Goal: Transaction & Acquisition: Purchase product/service

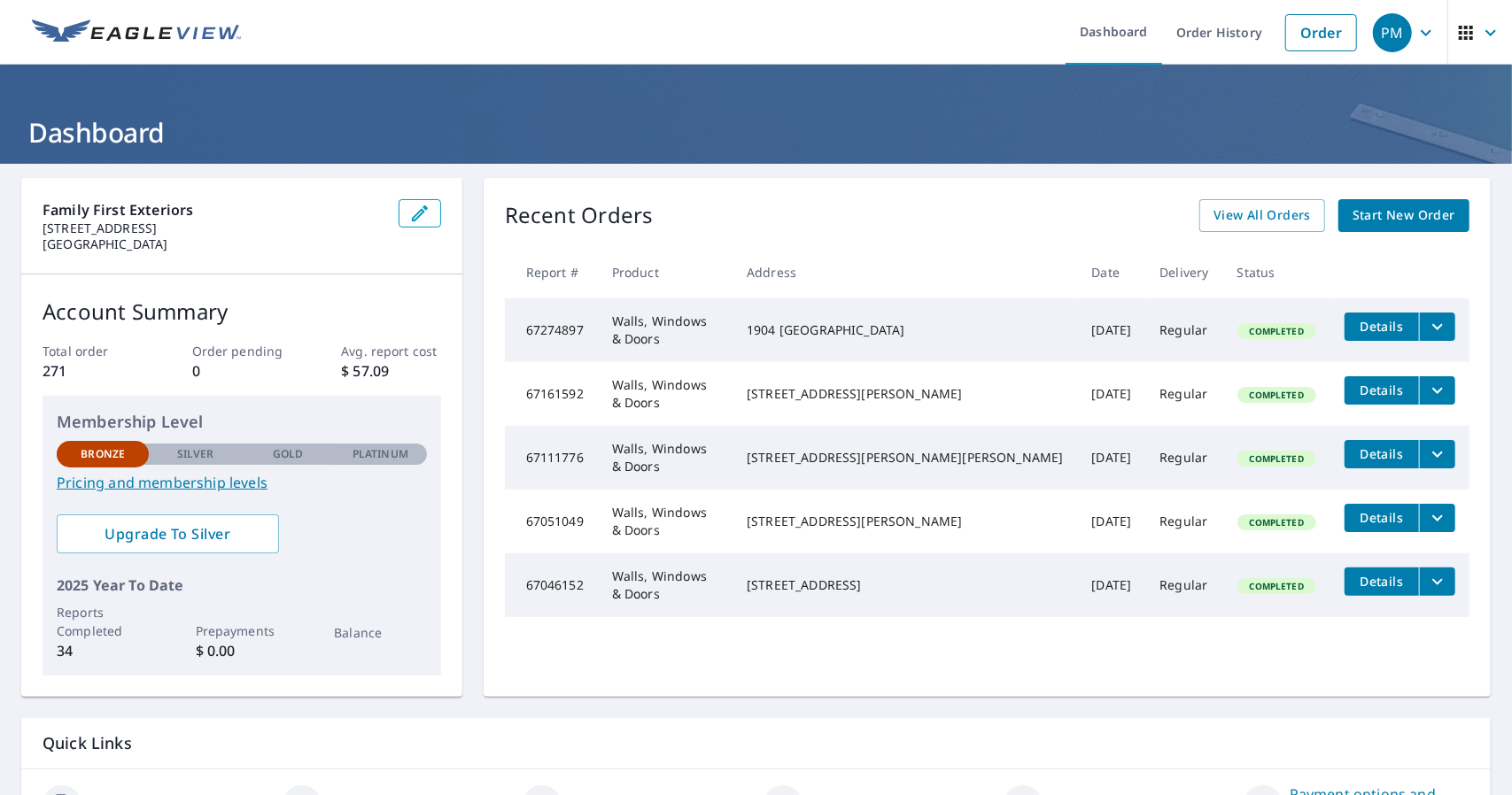
click at [1412, 217] on span "Start New Order" at bounding box center [1403, 216] width 102 height 22
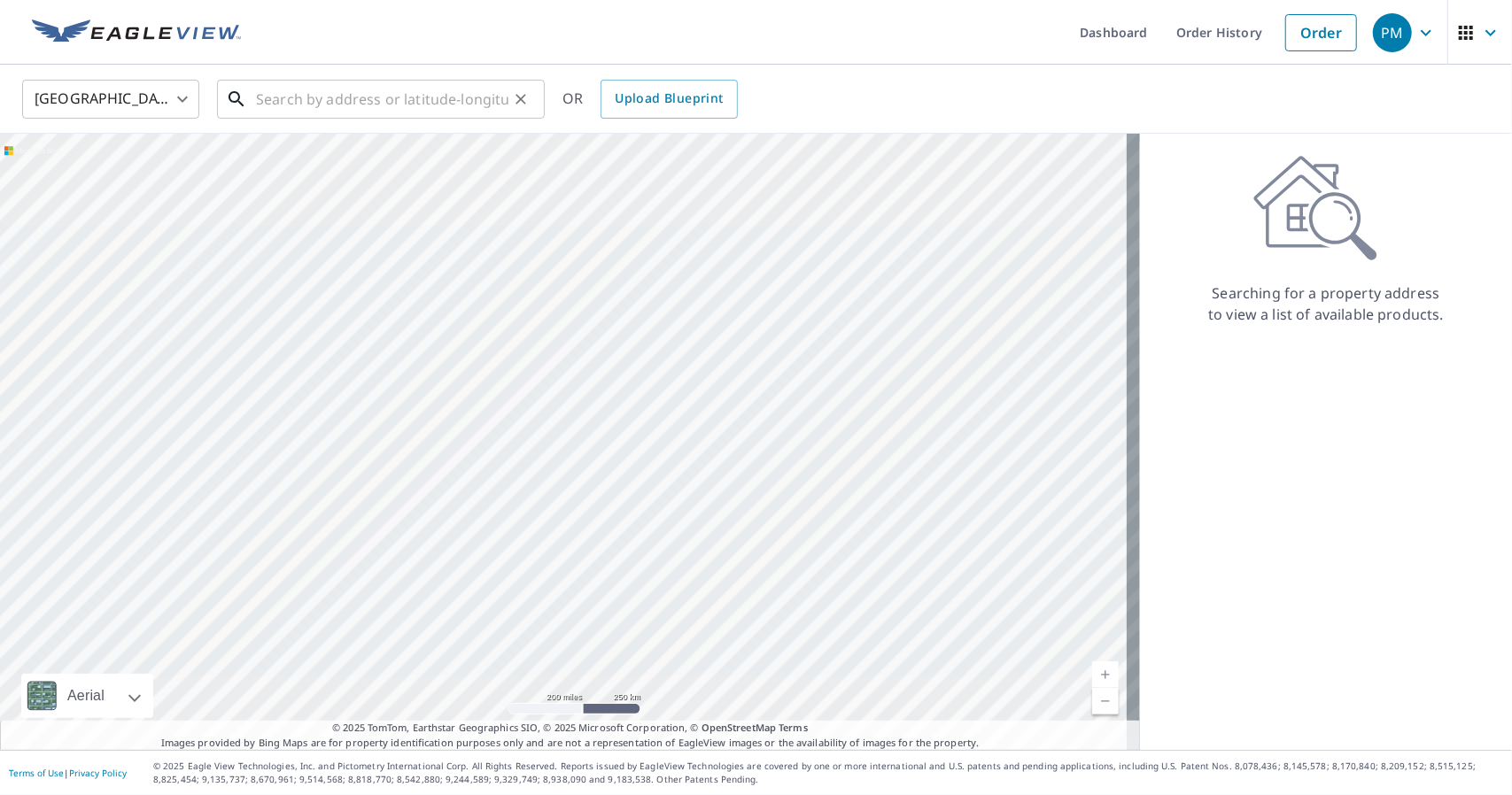
click at [325, 91] on input "text" at bounding box center [382, 99] width 252 height 50
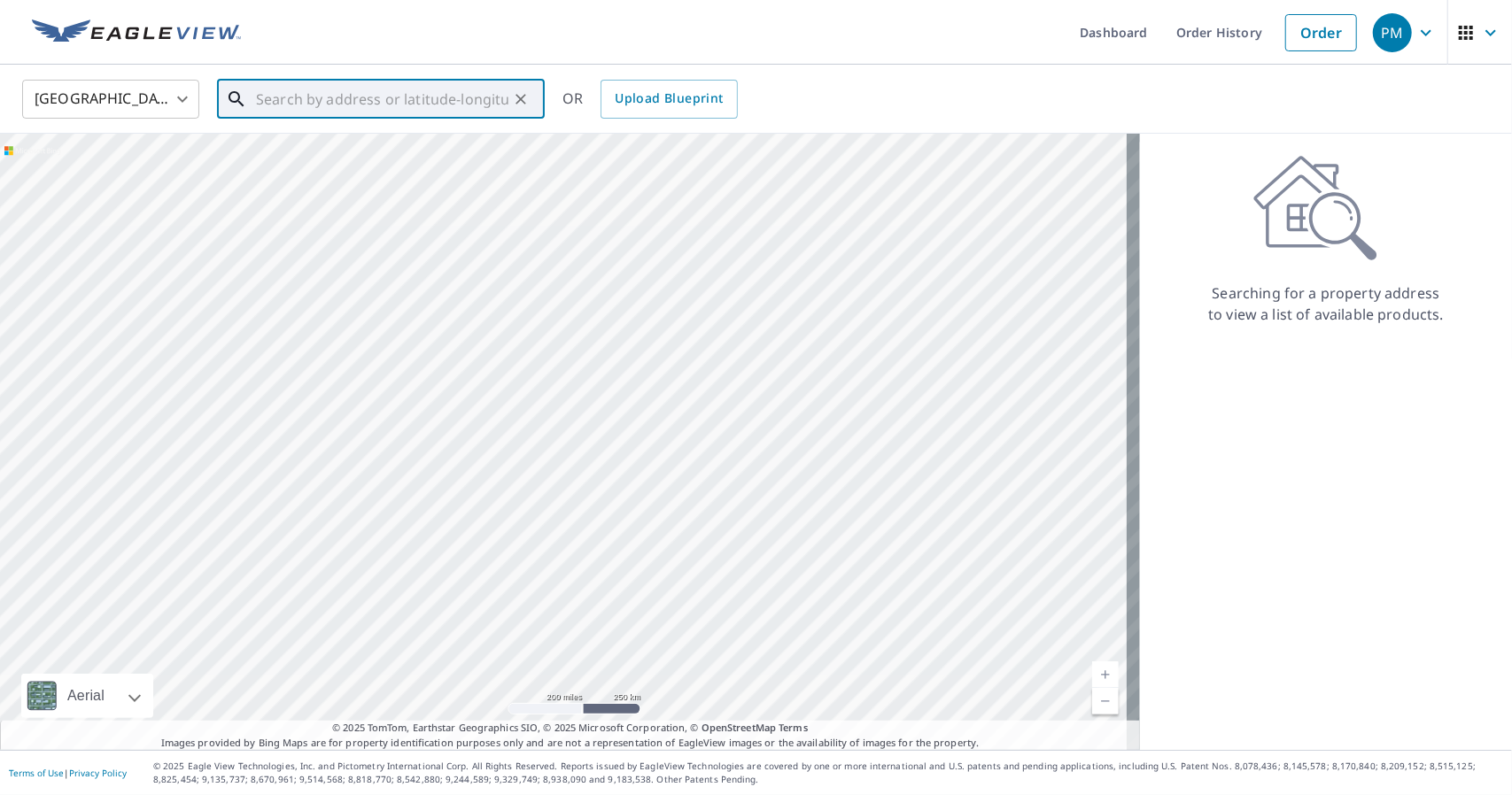
paste input "[STREET_ADDRESS][PERSON_NAME]"
click at [313, 168] on p "[PERSON_NAME], MO 63010" at bounding box center [391, 170] width 278 height 18
type input "[STREET_ADDRESS][PERSON_NAME][PERSON_NAME]"
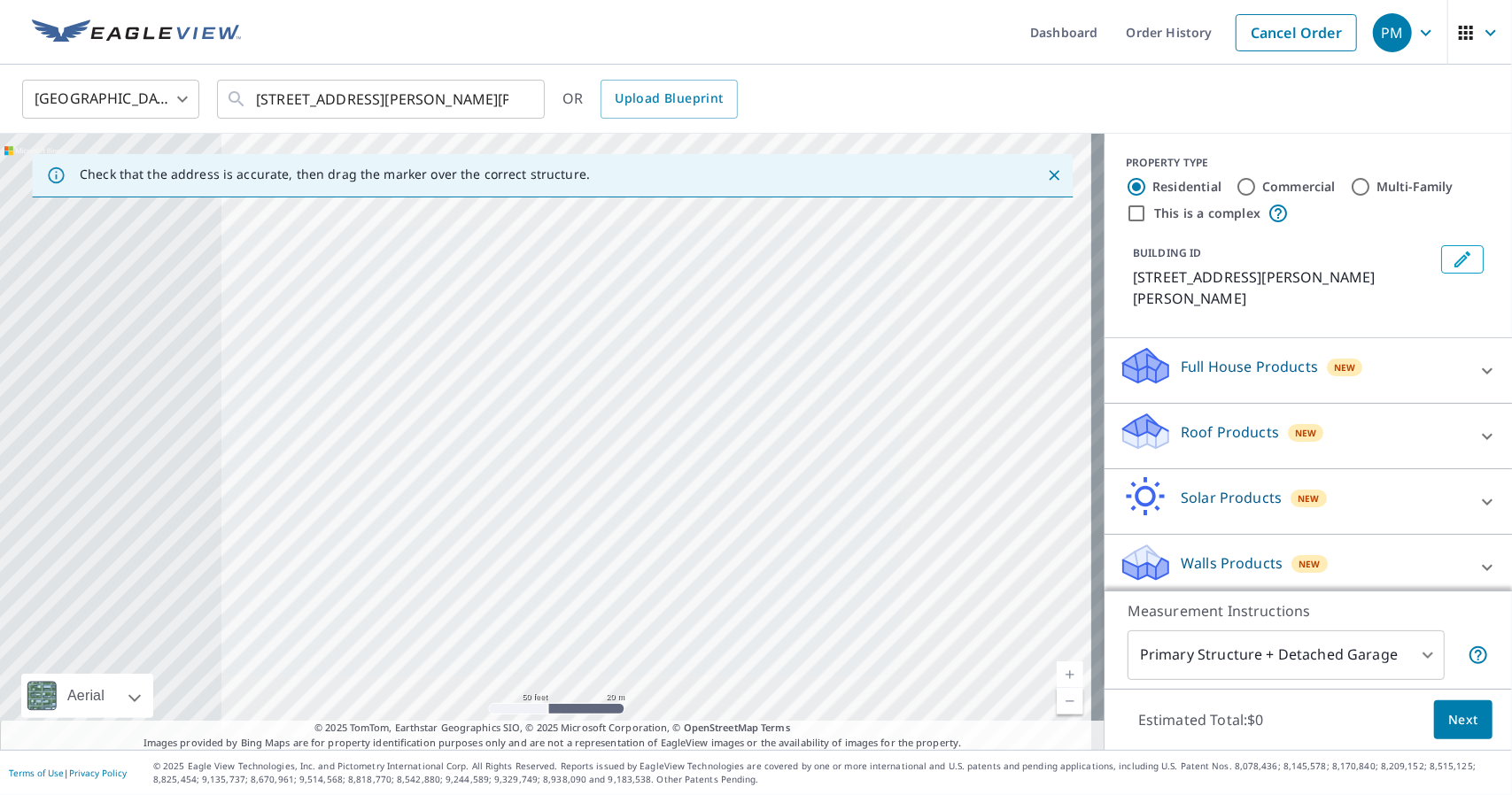
drag, startPoint x: 299, startPoint y: 304, endPoint x: 1105, endPoint y: 558, distance: 845.1
click at [1105, 558] on div "Check that the address is accurate, then drag the marker over the correct struc…" at bounding box center [756, 442] width 1512 height 616
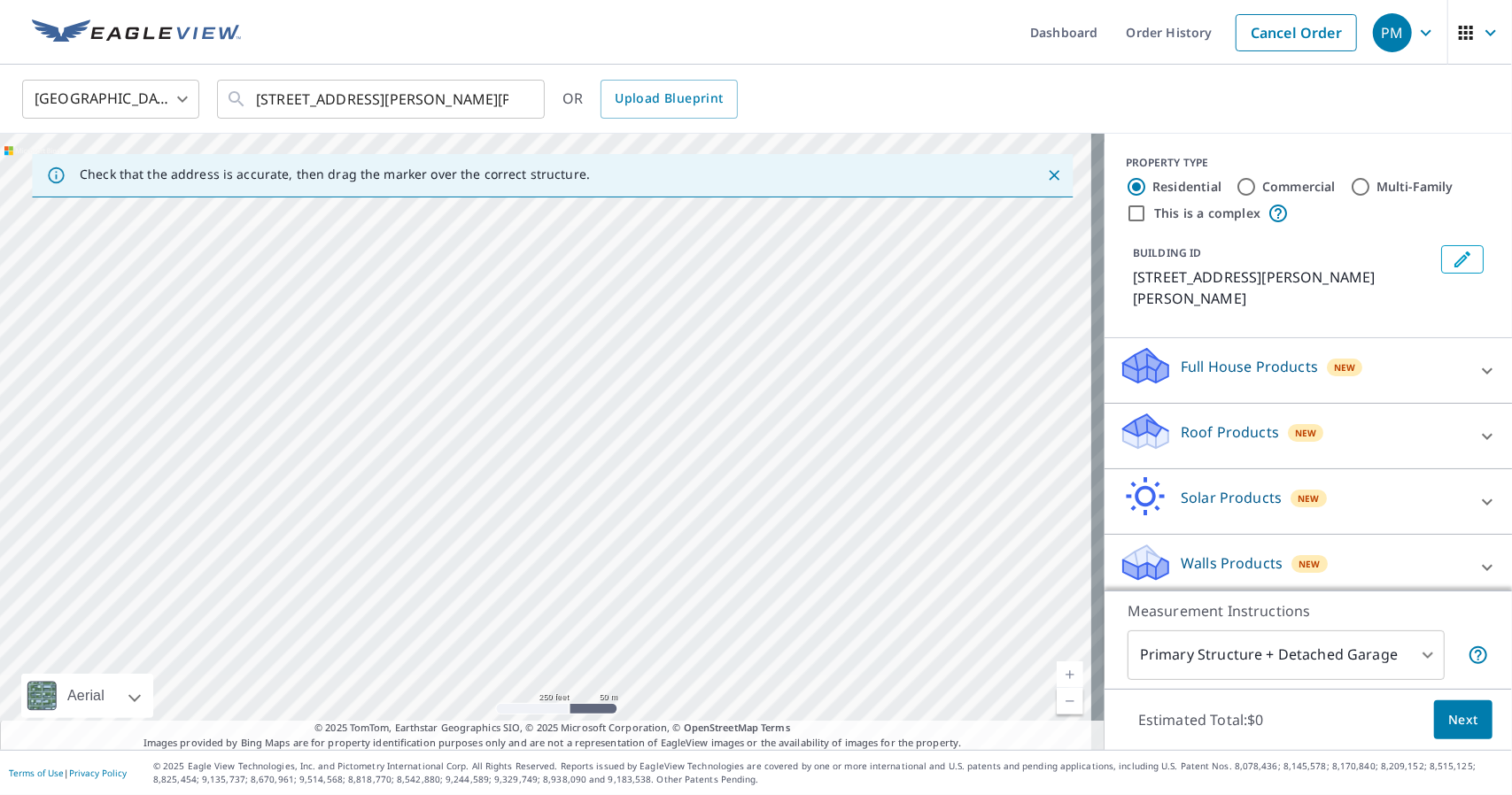
click at [1421, 90] on div "United States [GEOGRAPHIC_DATA] ​ [STREET_ADDRESS][PERSON_NAME][PERSON_NAME] ​ …" at bounding box center [749, 98] width 1481 height 42
click at [459, 309] on div "[STREET_ADDRESS][PERSON_NAME][PERSON_NAME]" at bounding box center [552, 442] width 1105 height 616
click at [1476, 557] on icon at bounding box center [1486, 567] width 21 height 21
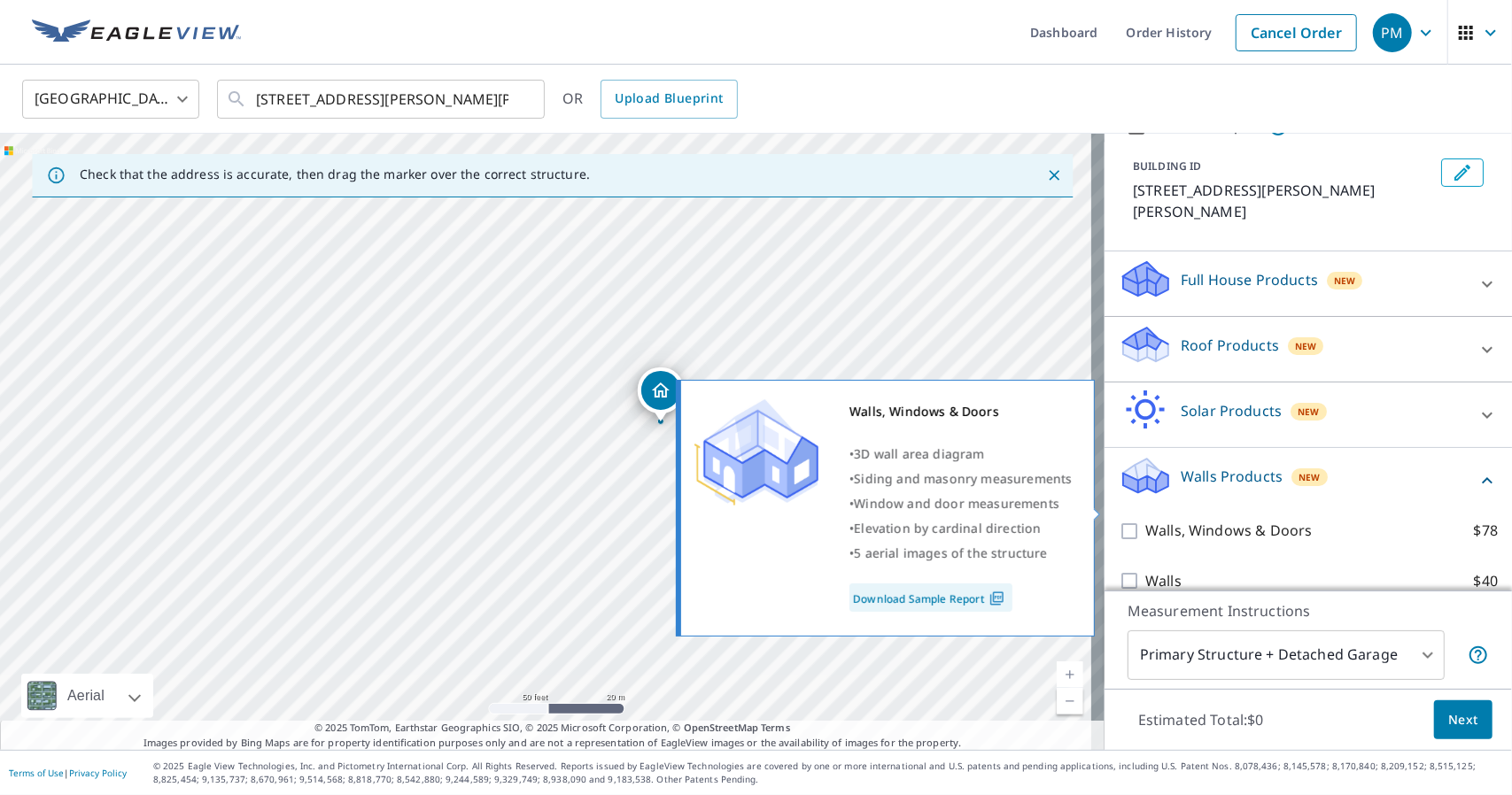
click at [1119, 521] on input "Walls, Windows & Doors $78" at bounding box center [1132, 531] width 27 height 21
checkbox input "true"
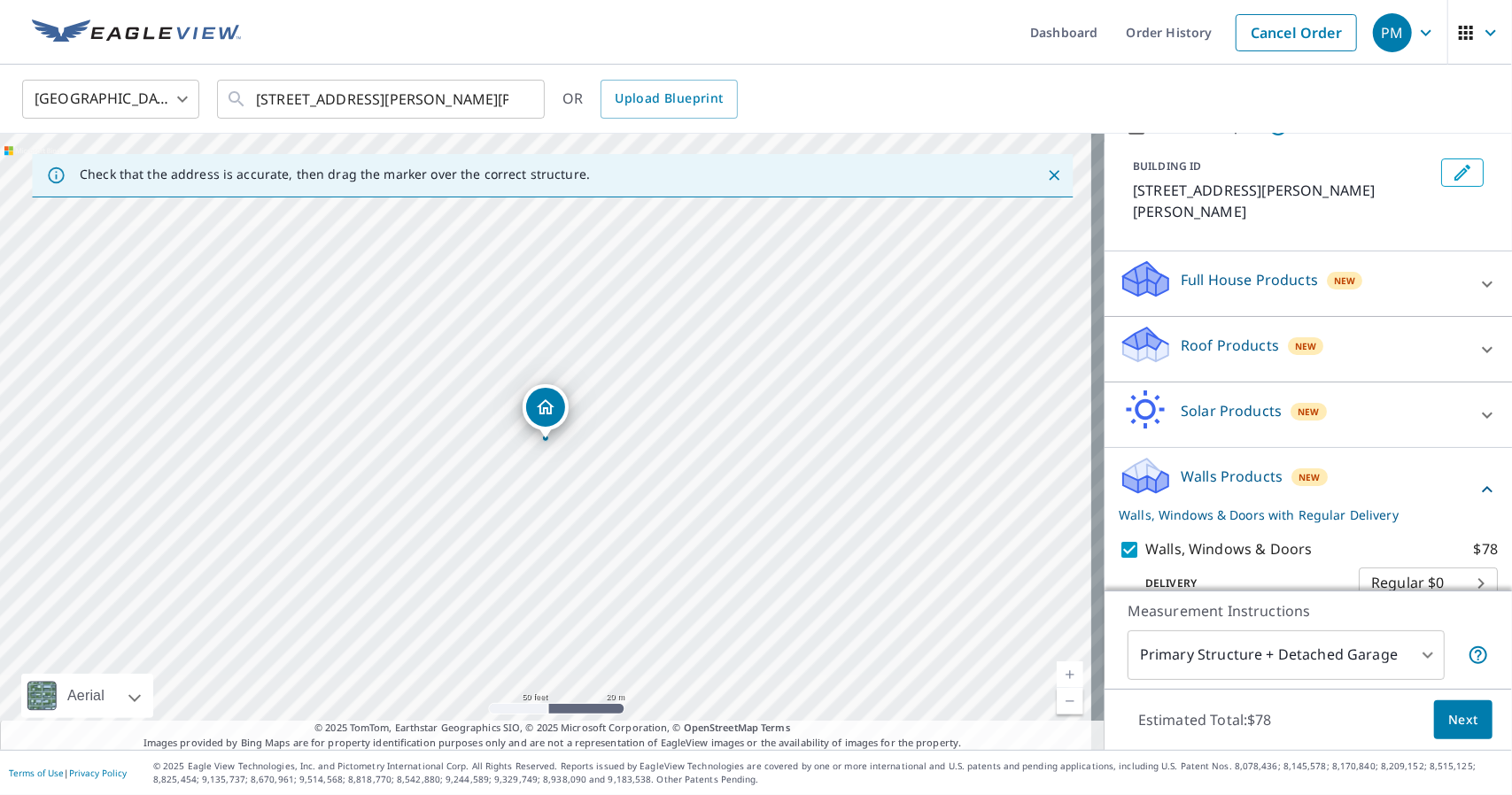
click at [1417, 654] on body "PM PM Dashboard Order History Cancel Order PM [GEOGRAPHIC_DATA] [GEOGRAPHIC_DAT…" at bounding box center [756, 398] width 1512 height 795
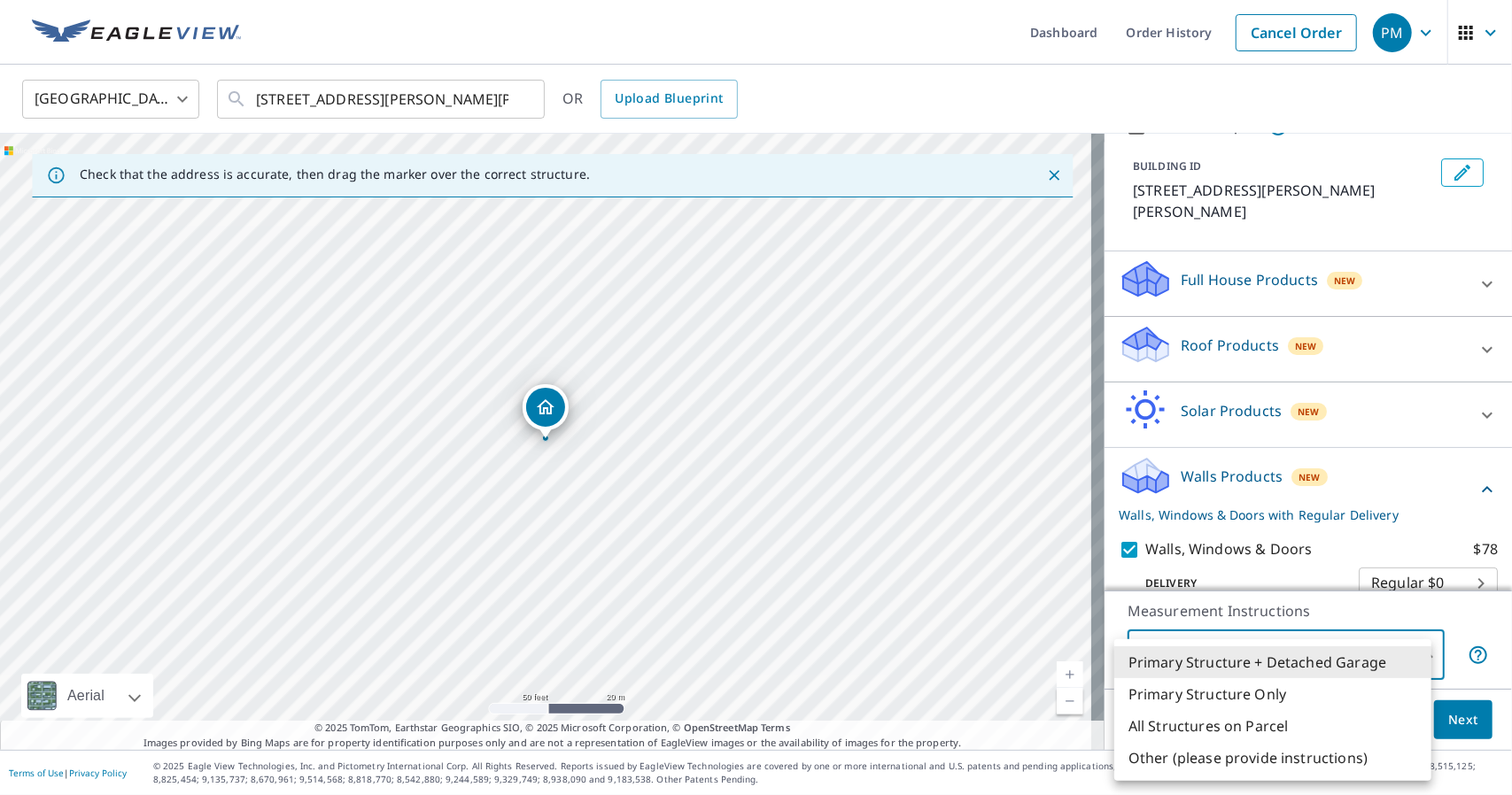
click at [1291, 696] on li "Primary Structure Only" at bounding box center [1272, 695] width 317 height 32
type input "2"
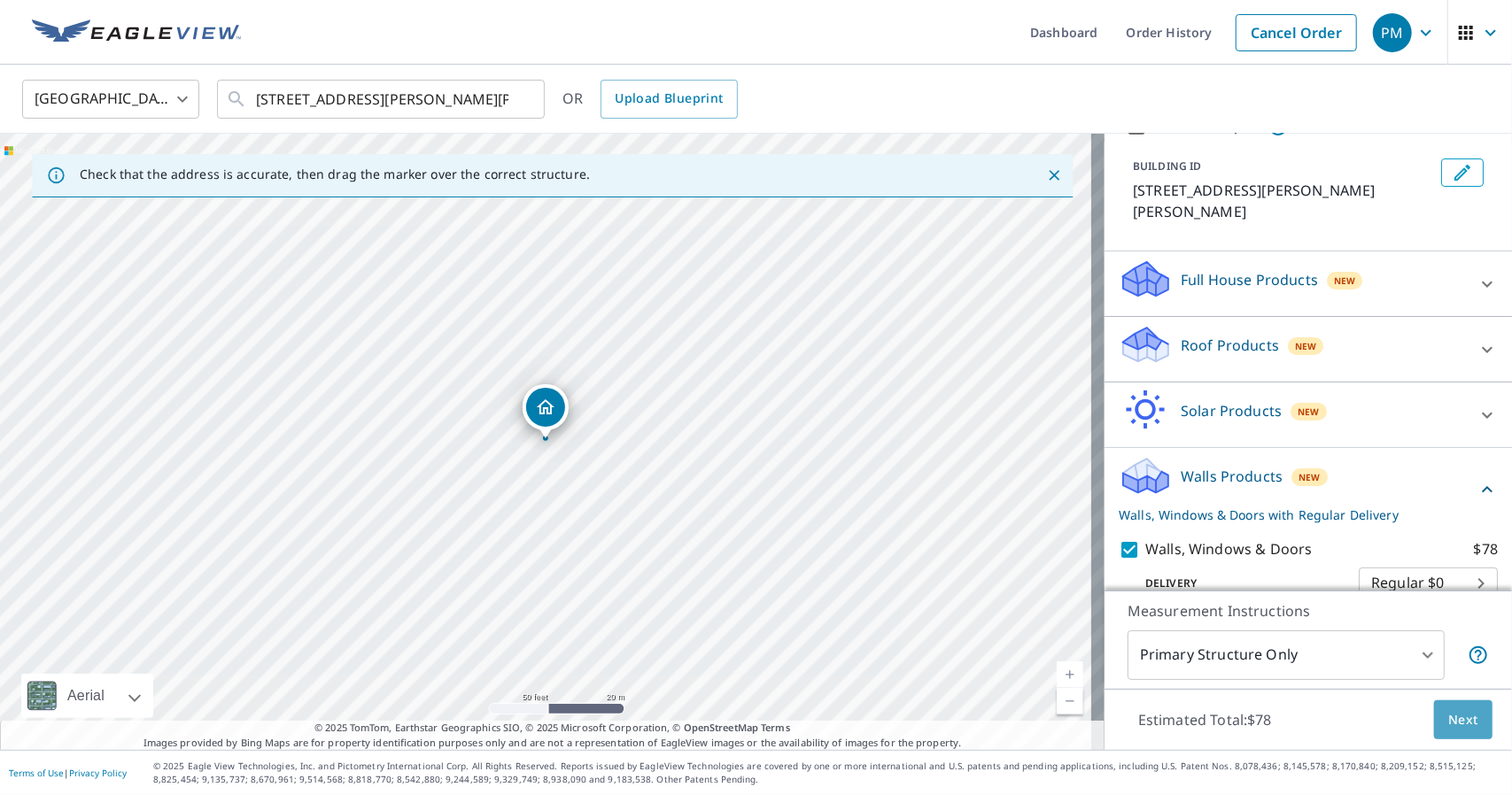
click at [1447, 721] on span "Next" at bounding box center [1462, 720] width 30 height 22
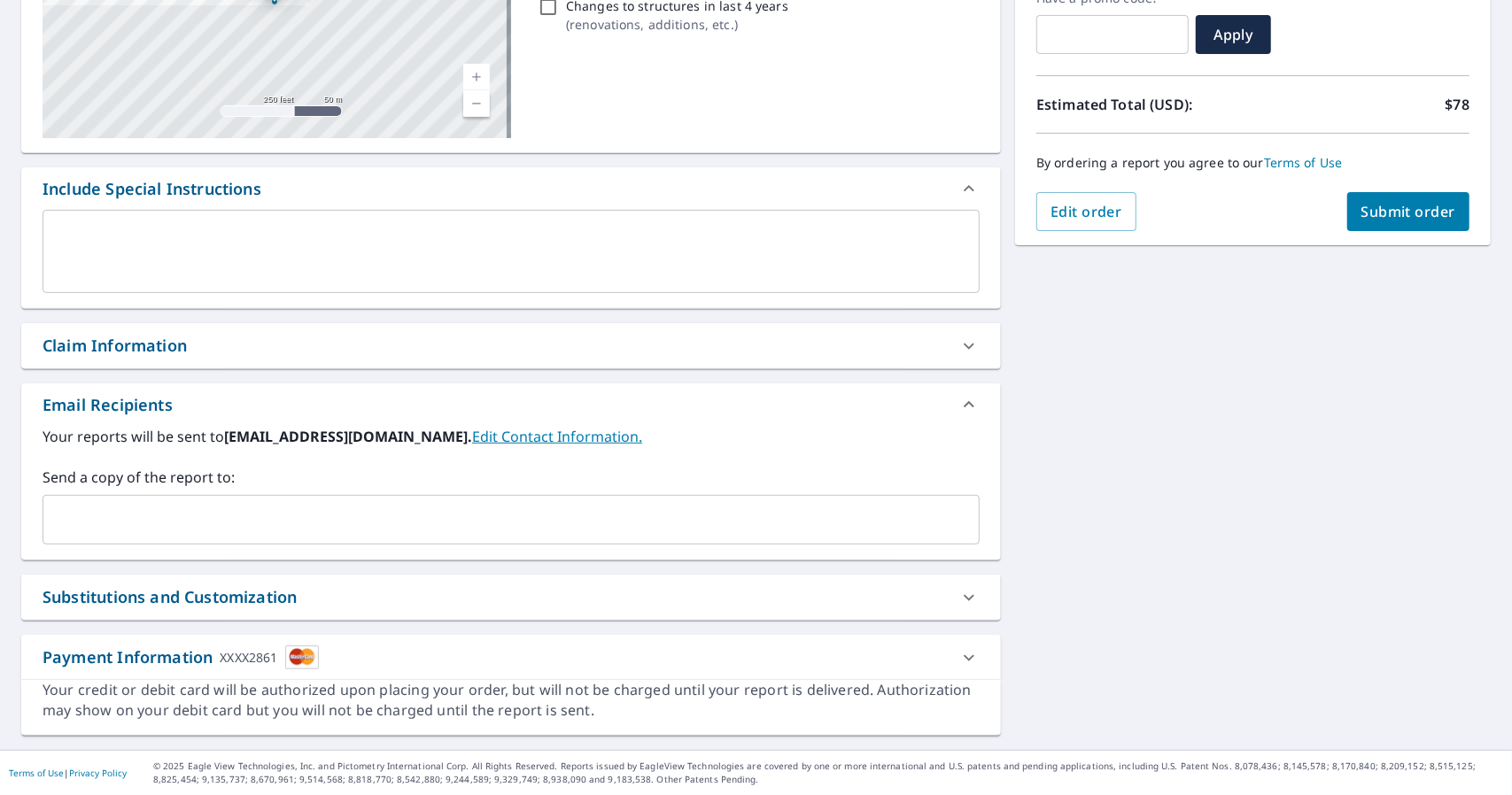
scroll to position [317, 0]
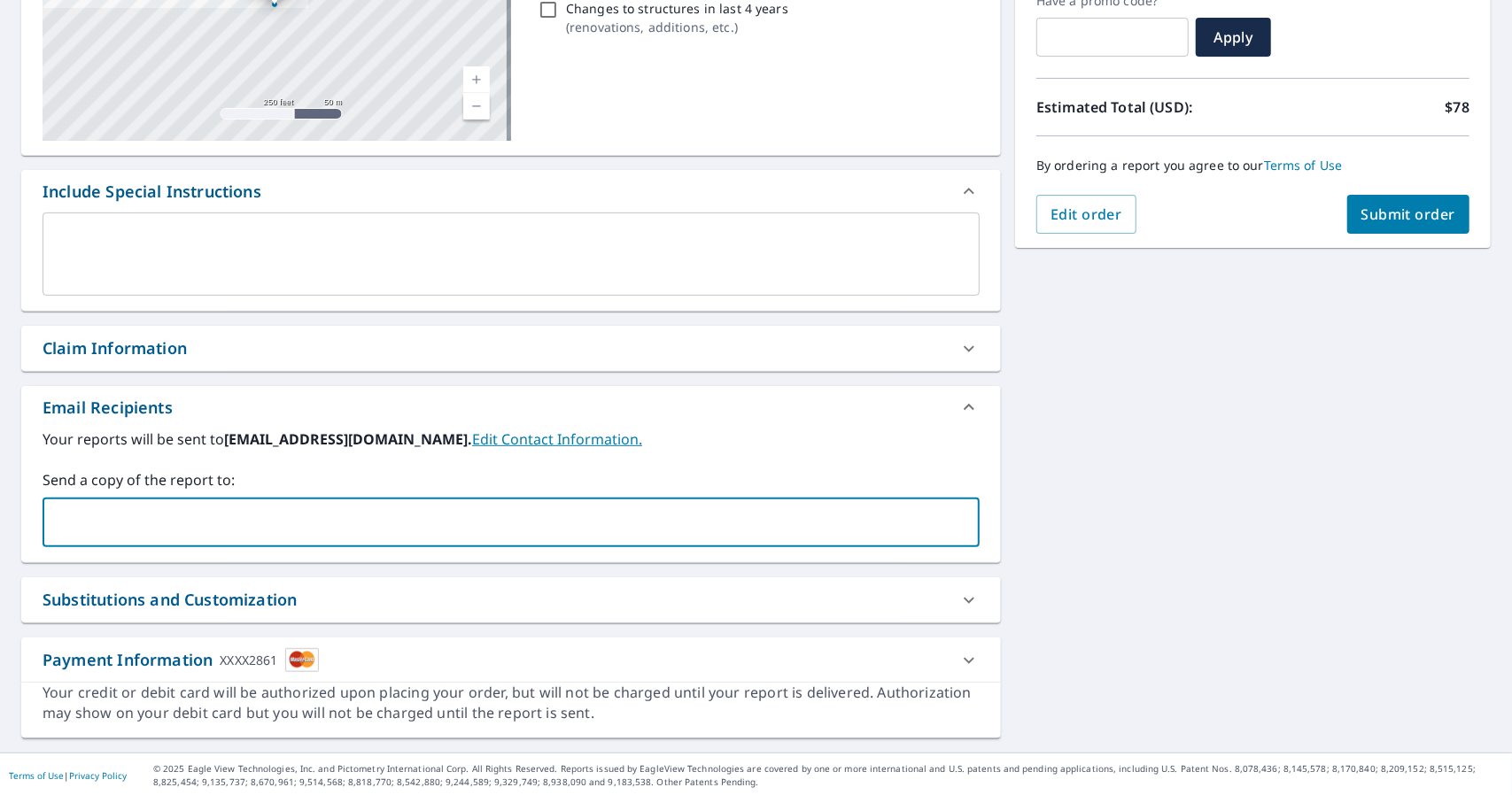
click at [119, 510] on input "text" at bounding box center [498, 523] width 894 height 34
type input "[EMAIL_ADDRESS][DOMAIN_NAME]"
click at [1374, 212] on span "Submit order" at bounding box center [1408, 215] width 94 height 20
checkbox input "true"
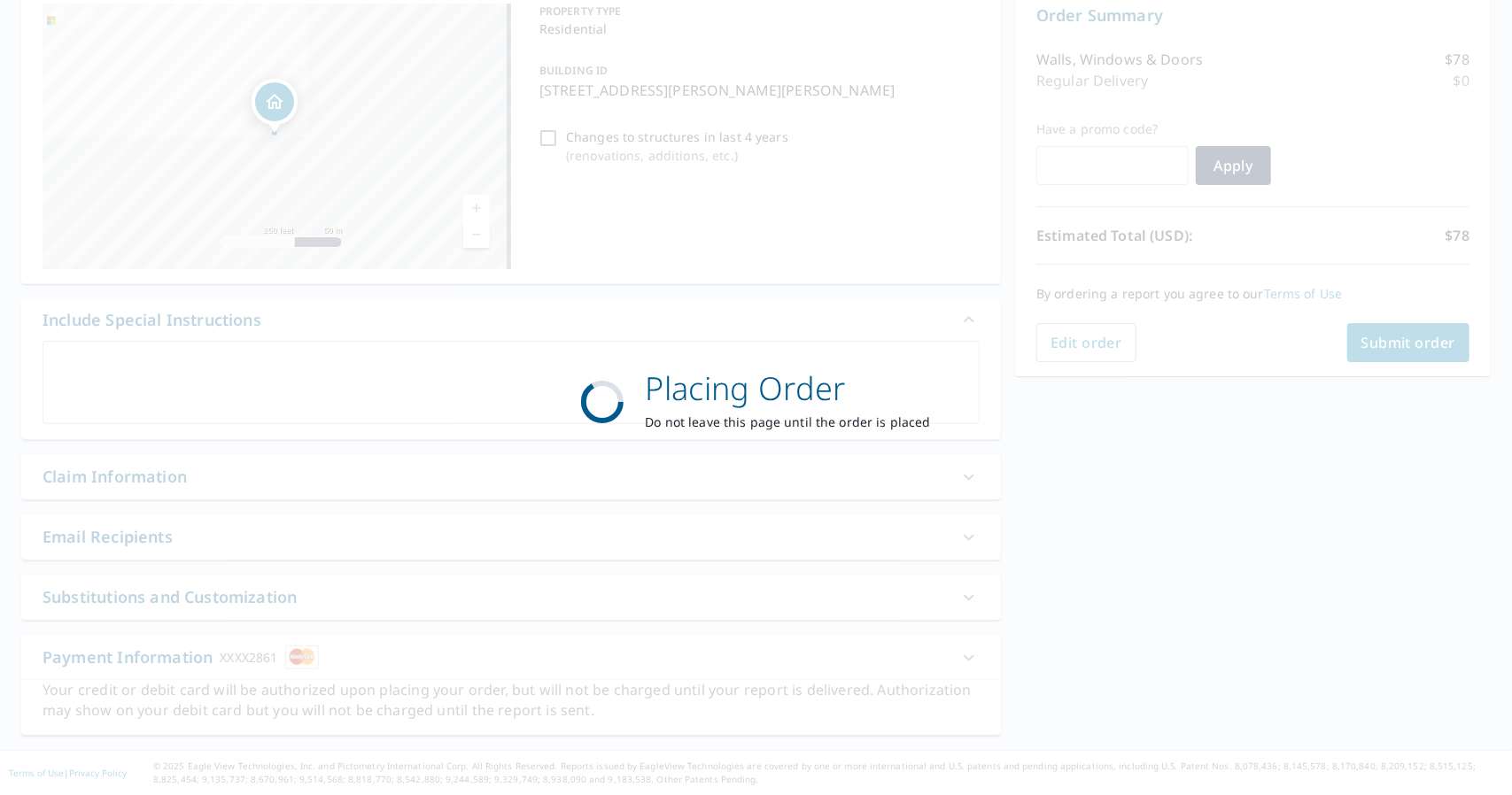
scroll to position [186, 0]
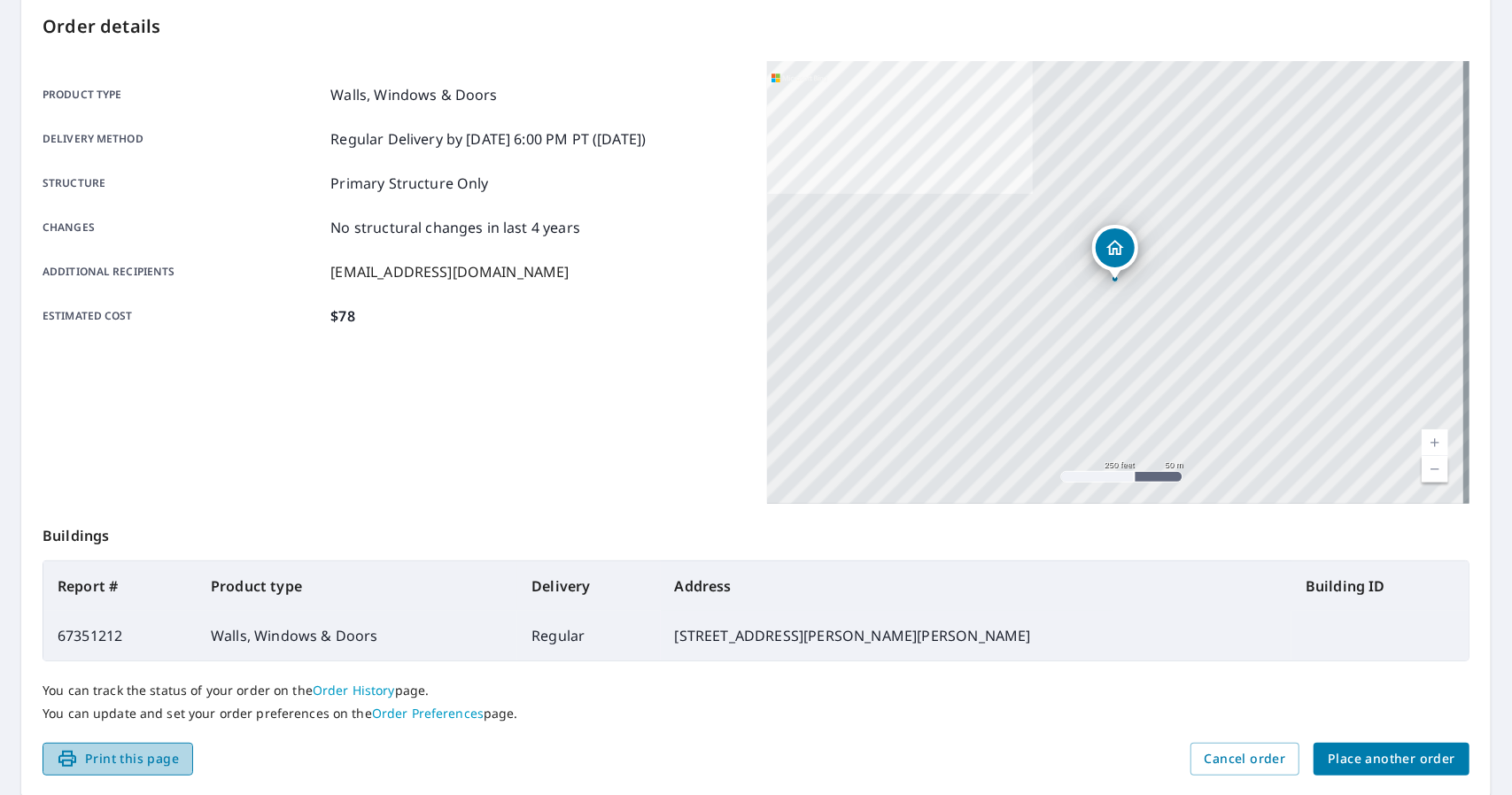
click at [159, 766] on span "Print this page" at bounding box center [117, 759] width 122 height 22
